Goal: Communication & Community: Participate in discussion

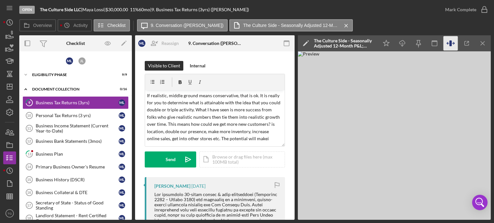
click at [453, 45] on icon "button" at bounding box center [450, 43] width 14 height 14
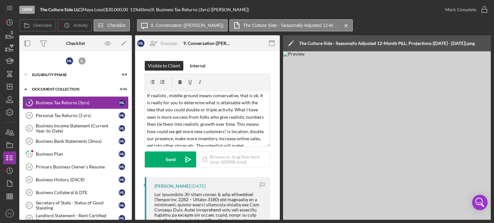
click at [453, 45] on div "The Culture Side - Seasonally Adjusted 12-Month P&L; Projections ([DATE] - [DAT…" at bounding box center [386, 43] width 175 height 5
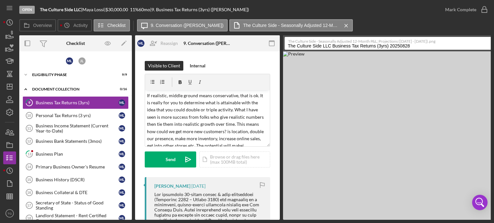
click at [408, 31] on div "Overview Icon/History Activity Checklist Icon/Message 9. Conversation ([PERSON_…" at bounding box center [254, 25] width 471 height 13
drag, startPoint x: 355, startPoint y: 220, endPoint x: 387, endPoint y: 218, distance: 32.2
click at [388, 217] on div "Open The Culture Side LLC | [PERSON_NAME] | $30,000.00 11 % 60 mo | 9. Business…" at bounding box center [247, 111] width 494 height 223
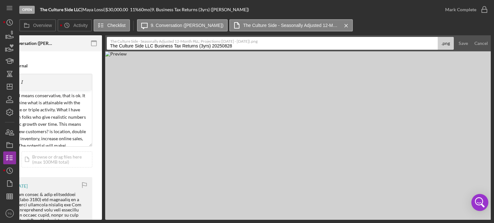
click at [482, 205] on icon "Open Intercom Messenger" at bounding box center [480, 204] width 8 height 5
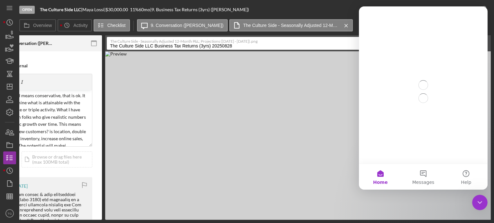
scroll to position [0, 0]
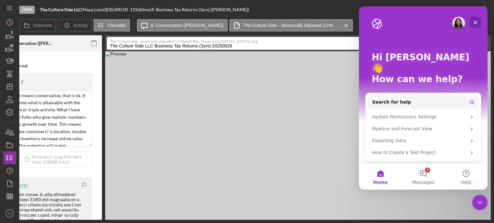
click at [476, 22] on icon "Close" at bounding box center [474, 22] width 5 height 5
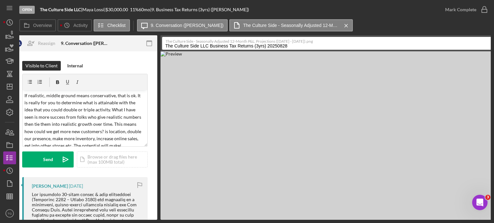
scroll to position [0, 97]
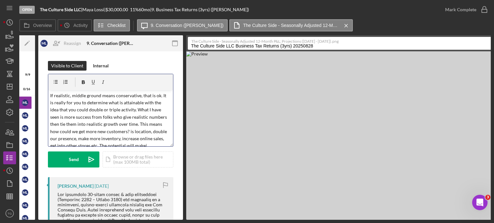
click at [165, 95] on p "If realistic, middle ground means conservative, that is ok. It is really for yo…" at bounding box center [110, 121] width 121 height 58
click at [165, 94] on p "If realistic, middle ground means conservative, that is ok. It is really for yo…" at bounding box center [110, 121] width 121 height 58
click at [64, 110] on p "If realistic, middle ground means conservative, that is ok. It's up to you to p…" at bounding box center [110, 124] width 121 height 65
click at [137, 104] on p "If realistic, middle ground means conservative, that is ok. It's up to you to p…" at bounding box center [110, 121] width 121 height 58
click at [116, 102] on p "If realistic, middle ground means conservative, that is ok. It's up to you to p…" at bounding box center [110, 121] width 121 height 58
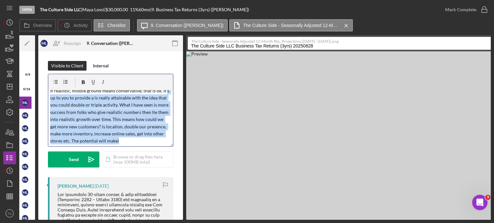
scroll to position [0, 0]
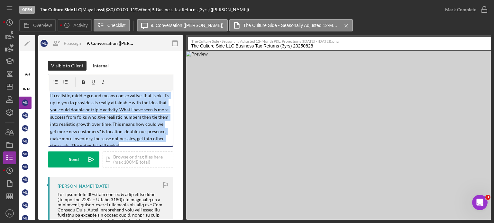
drag, startPoint x: 138, startPoint y: 139, endPoint x: 46, endPoint y: 84, distance: 107.2
